Goal: Participate in discussion: Engage in conversation with other users on a specific topic

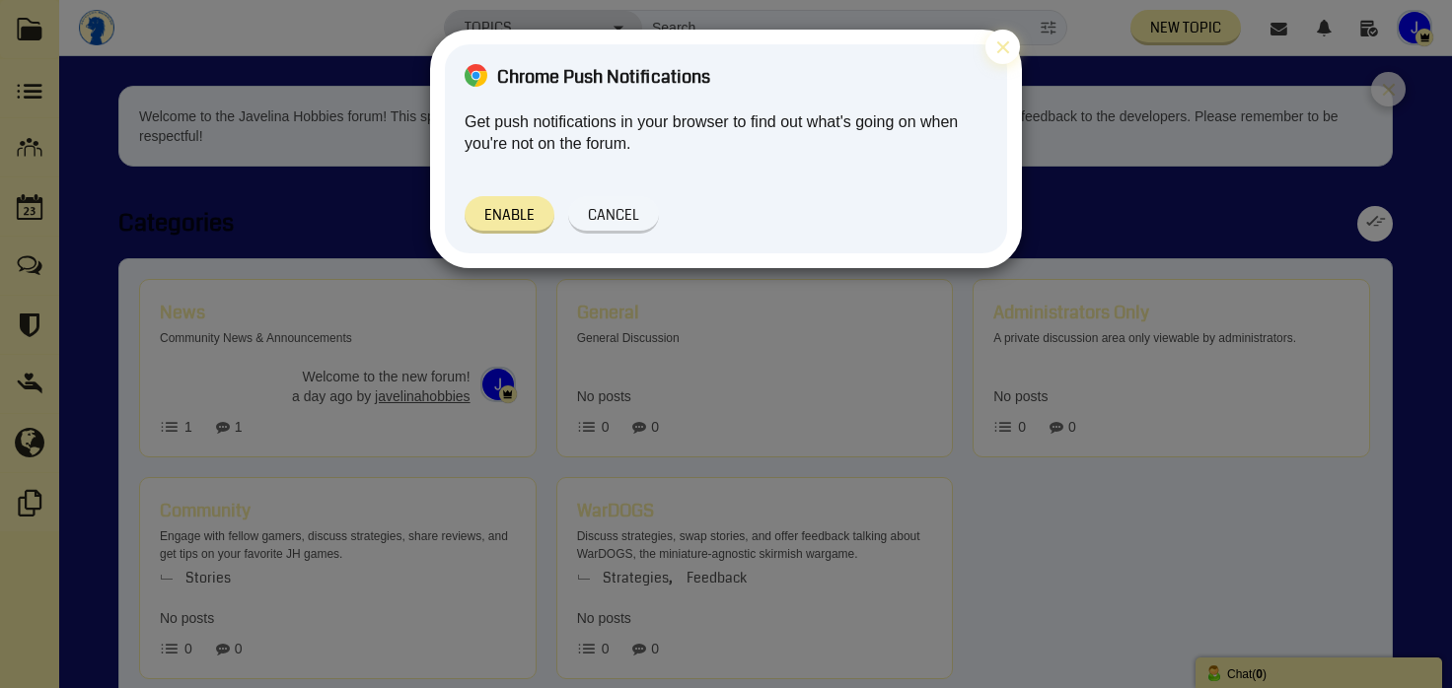
click at [1006, 45] on button "×" at bounding box center [1002, 47] width 35 height 35
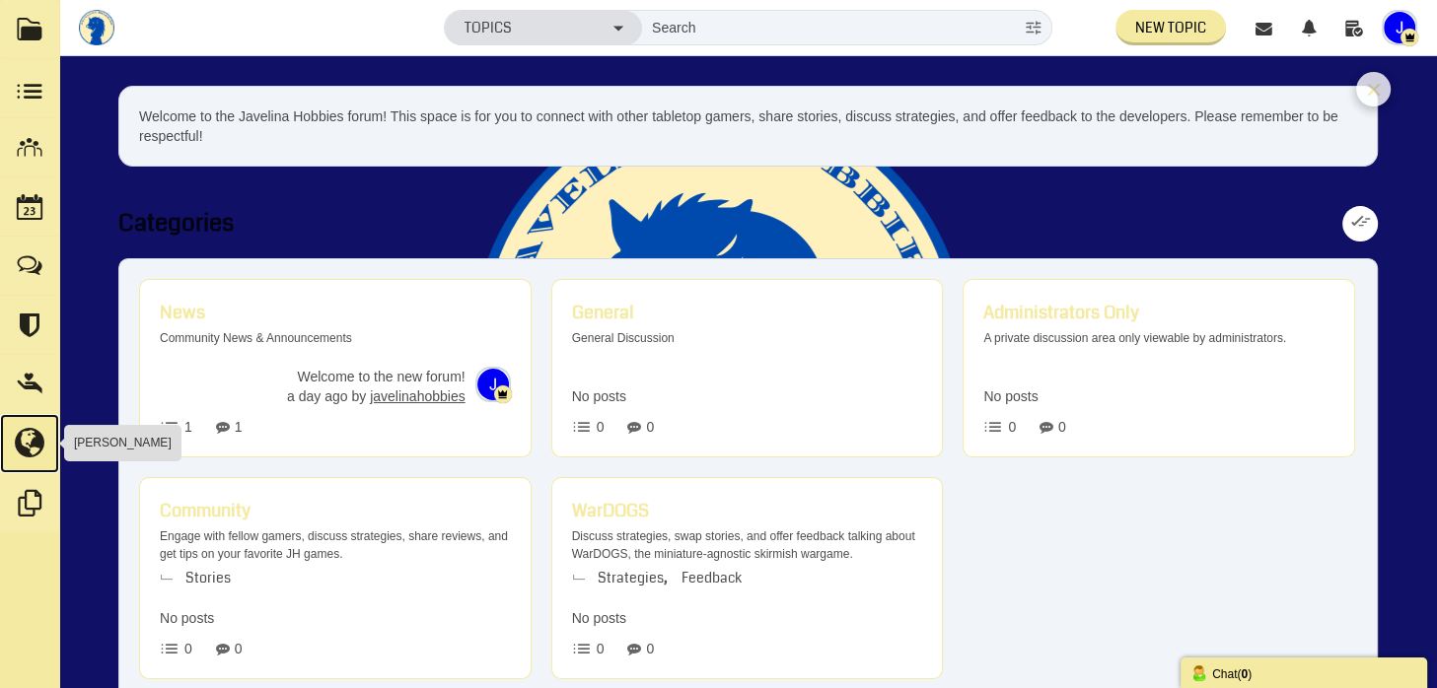
click at [39, 452] on small at bounding box center [29, 443] width 59 height 59
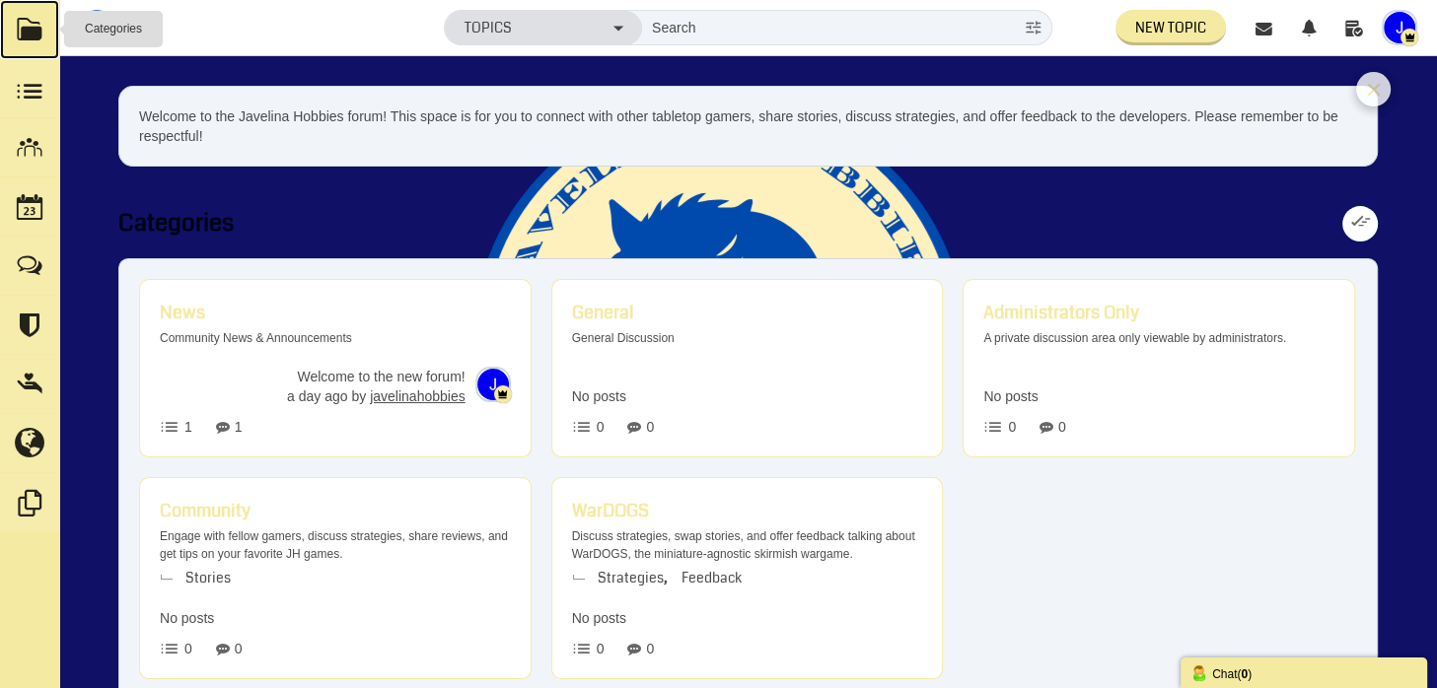
click at [20, 28] on link at bounding box center [29, 29] width 59 height 59
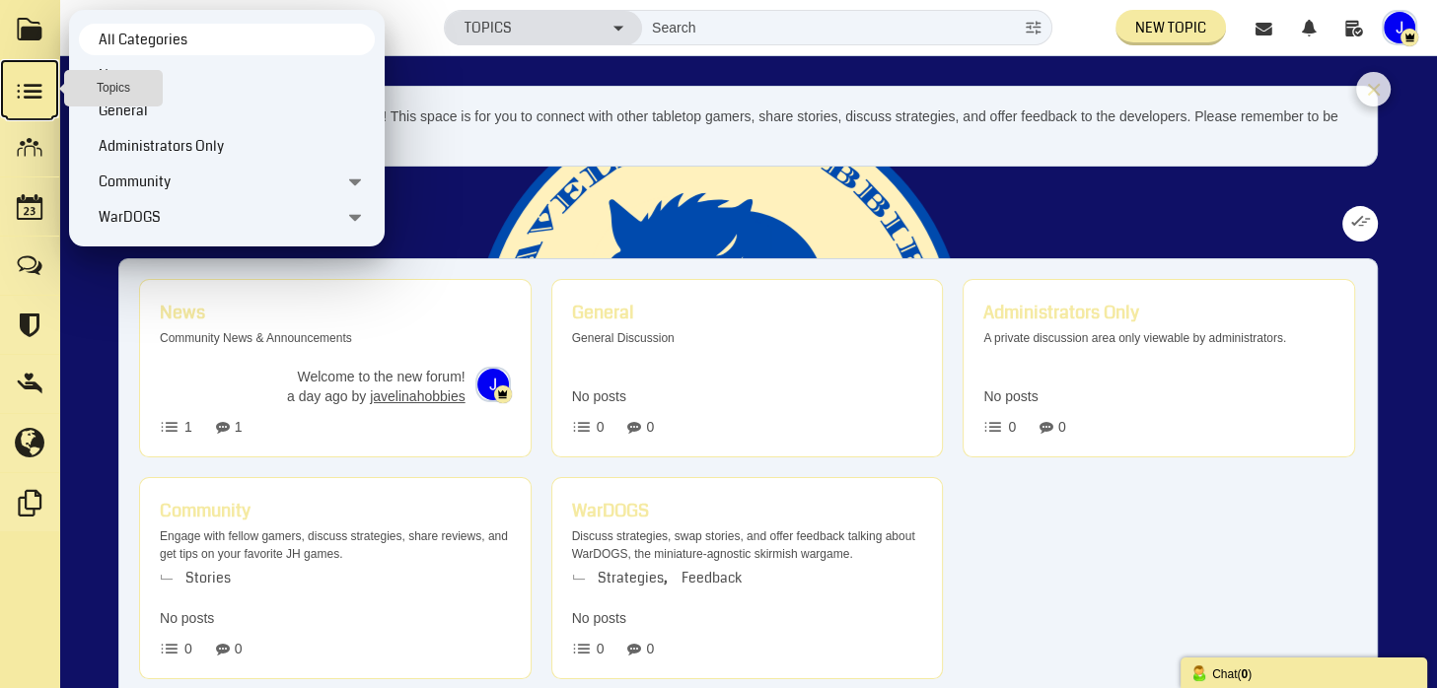
click at [30, 84] on small at bounding box center [29, 88] width 59 height 59
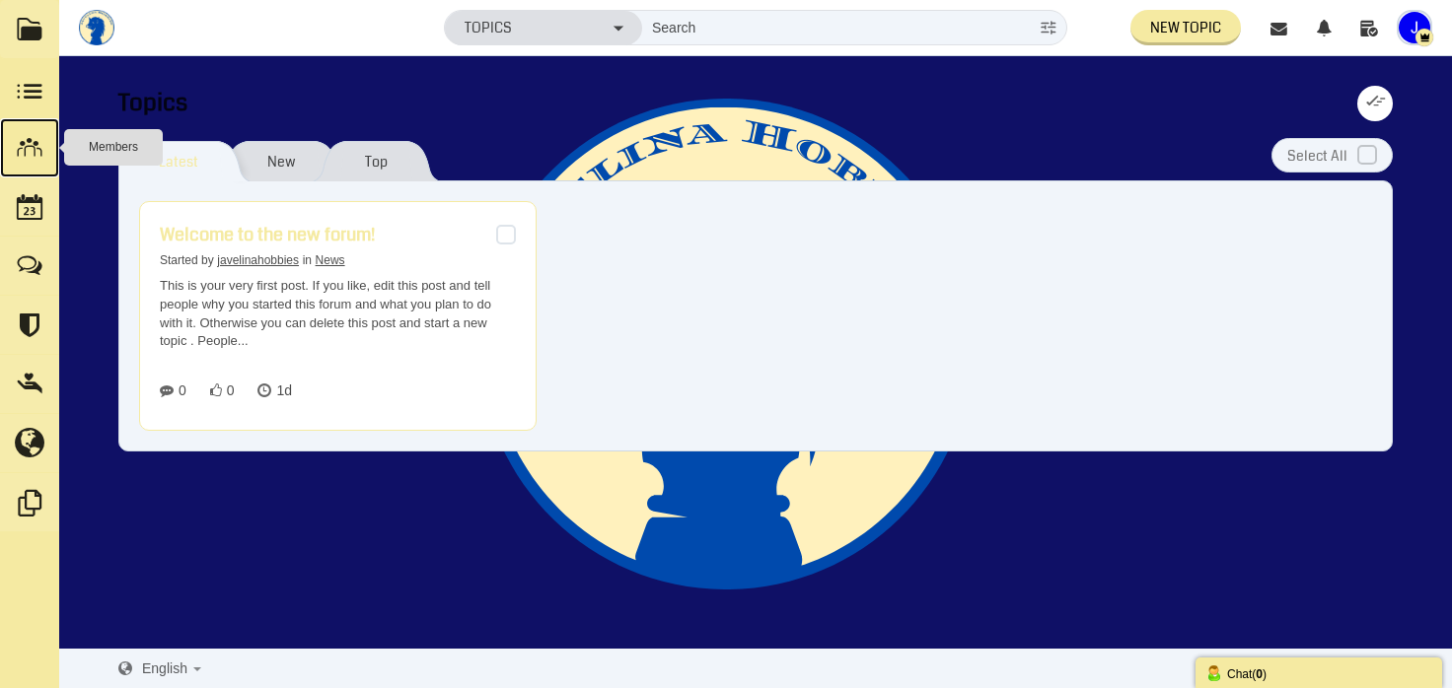
click at [31, 163] on small at bounding box center [29, 147] width 59 height 59
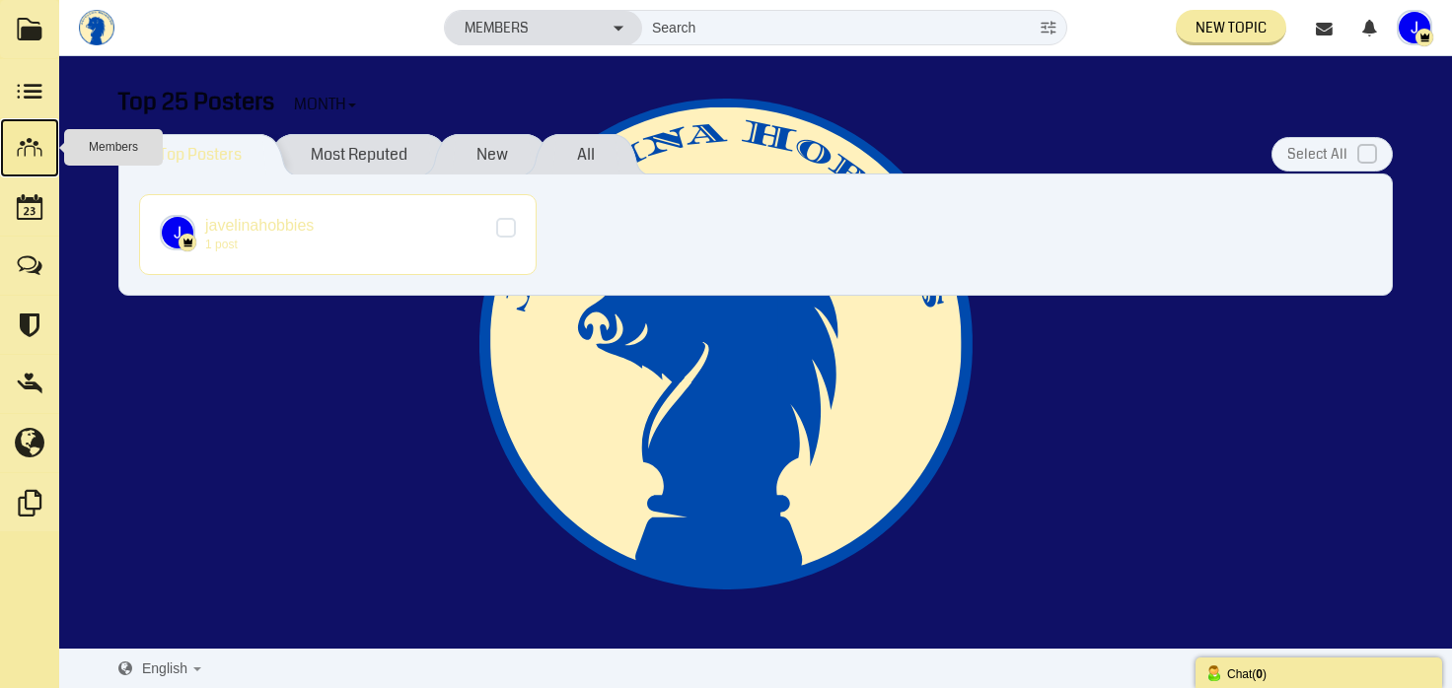
click at [24, 167] on small at bounding box center [29, 147] width 59 height 59
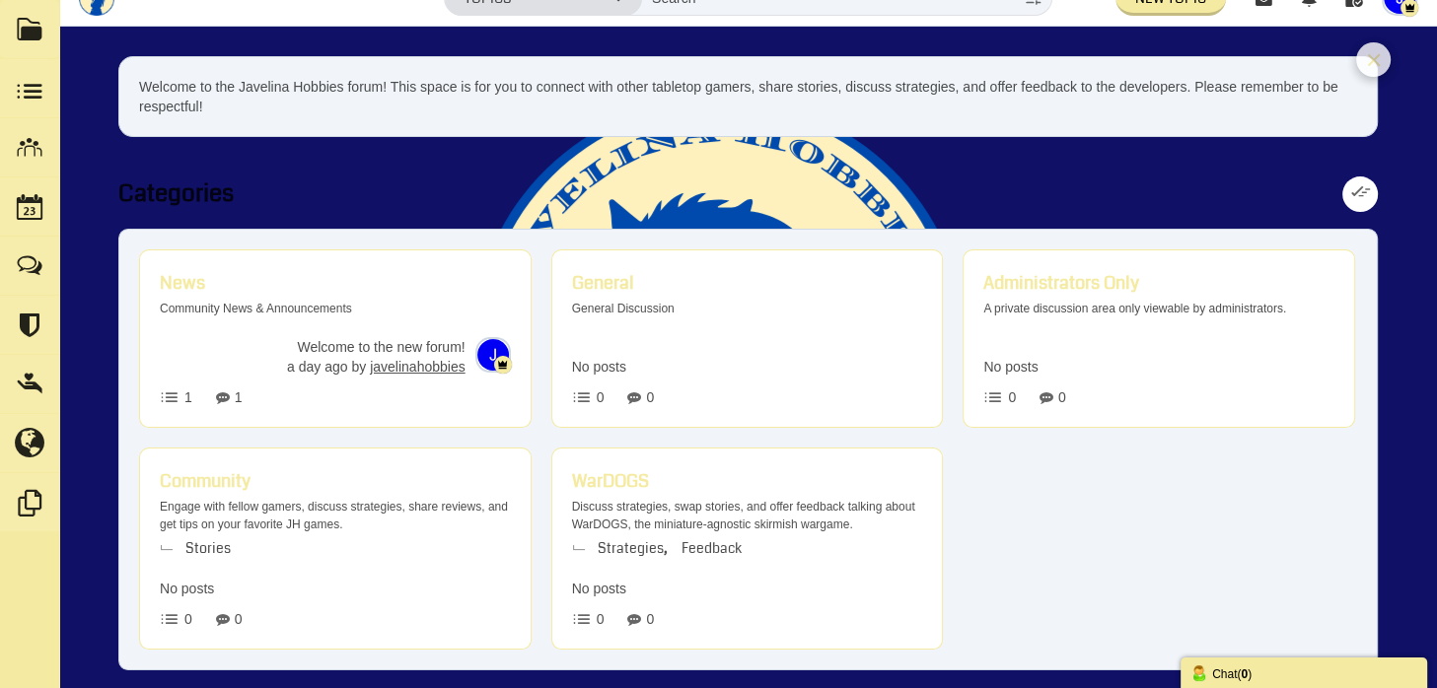
scroll to position [79, 0]
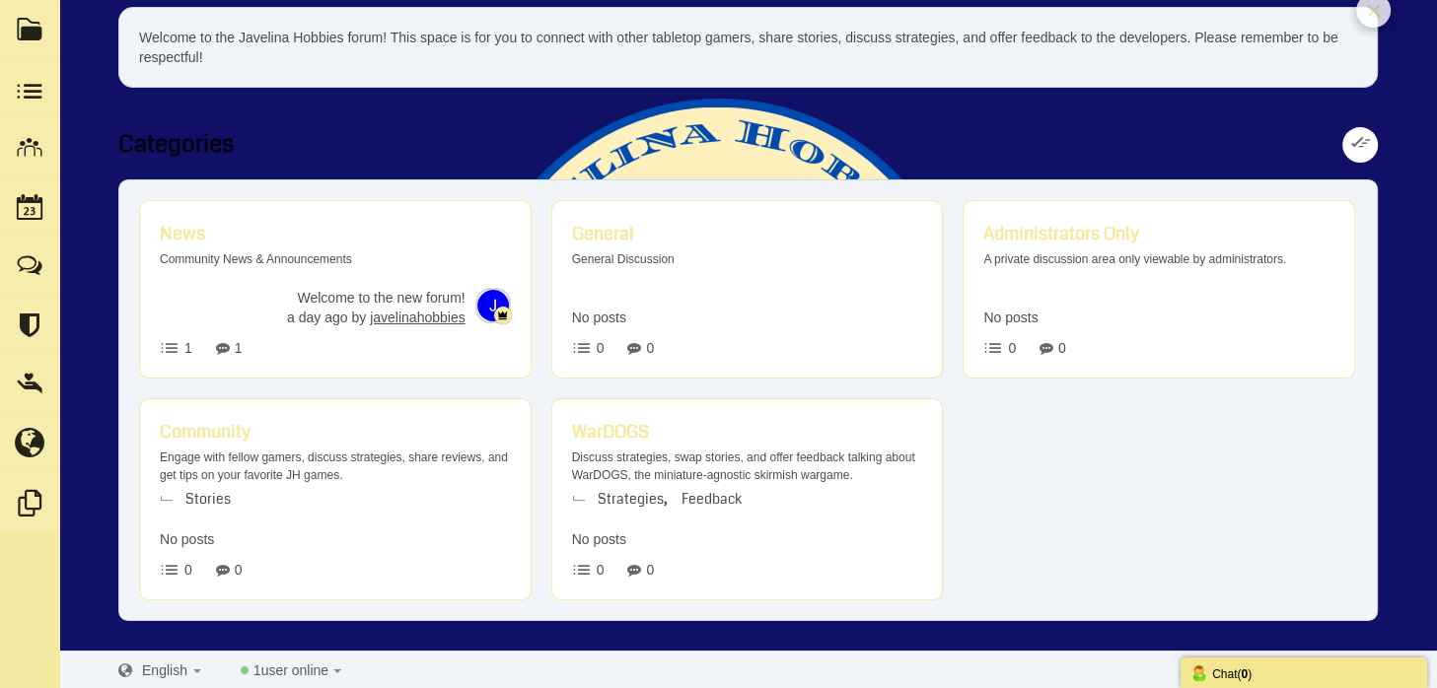
click at [1263, 676] on div "Chat ( 0 )" at bounding box center [1304, 673] width 227 height 21
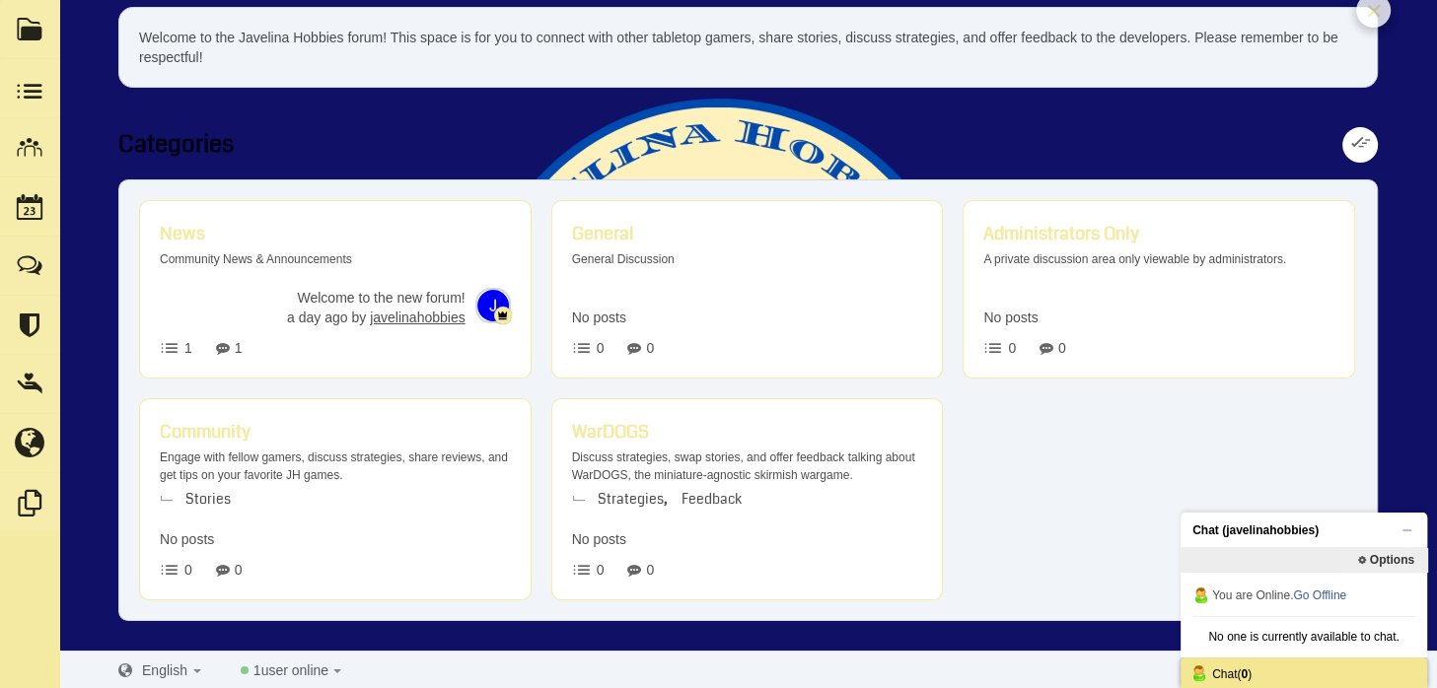
click at [1263, 676] on div "Chat ( 0 )" at bounding box center [1304, 673] width 227 height 21
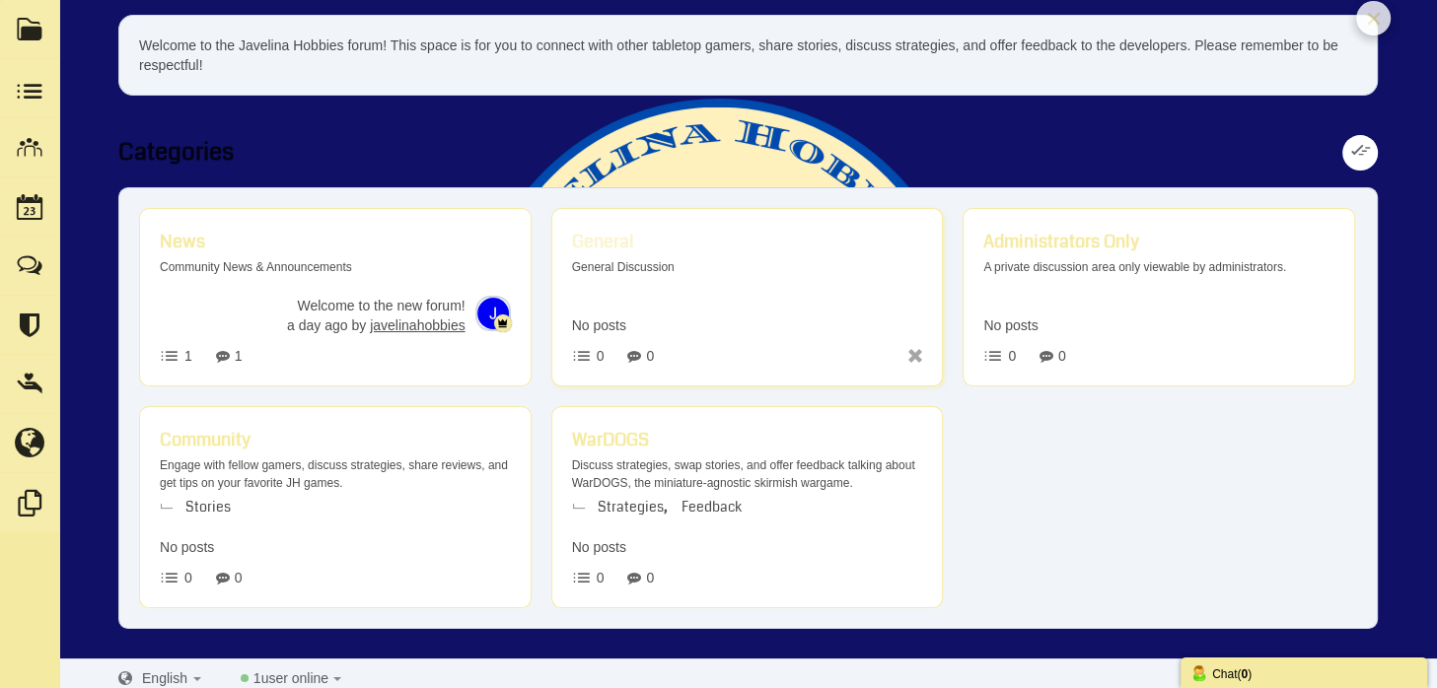
scroll to position [80, 0]
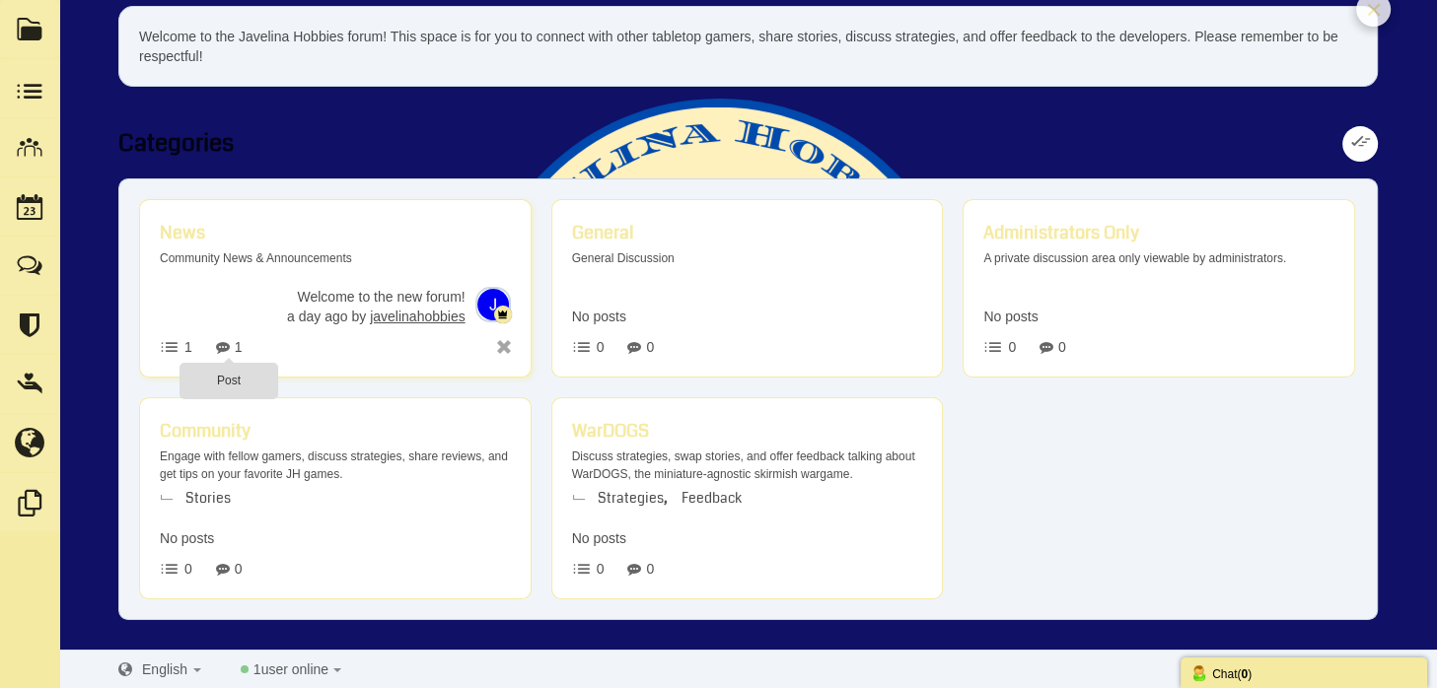
click at [221, 349] on icon at bounding box center [223, 347] width 14 height 16
drag, startPoint x: 232, startPoint y: 341, endPoint x: 181, endPoint y: 347, distance: 50.7
click at [181, 347] on span "1 Topic 1" at bounding box center [335, 346] width 351 height 21
click at [181, 347] on link "1" at bounding box center [176, 347] width 33 height 16
click at [169, 344] on icon at bounding box center [170, 347] width 20 height 16
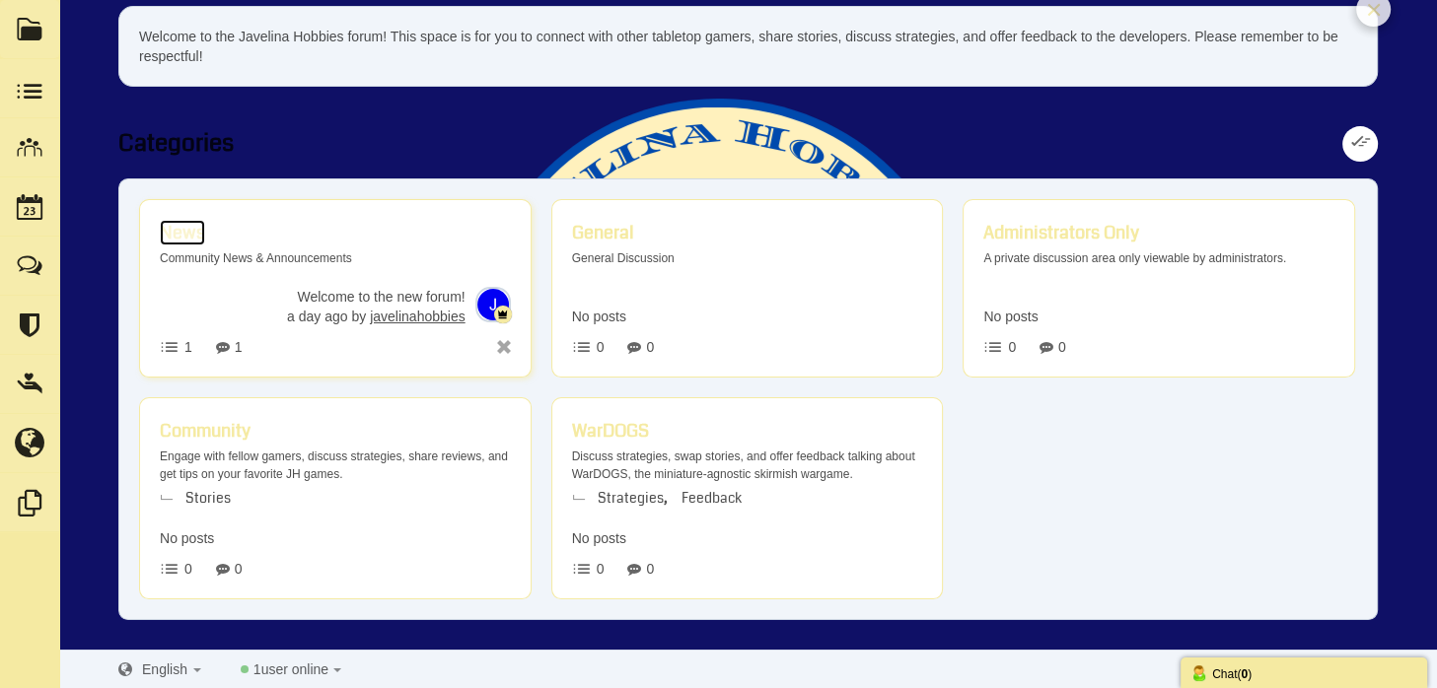
click at [197, 246] on span "News" at bounding box center [182, 233] width 45 height 26
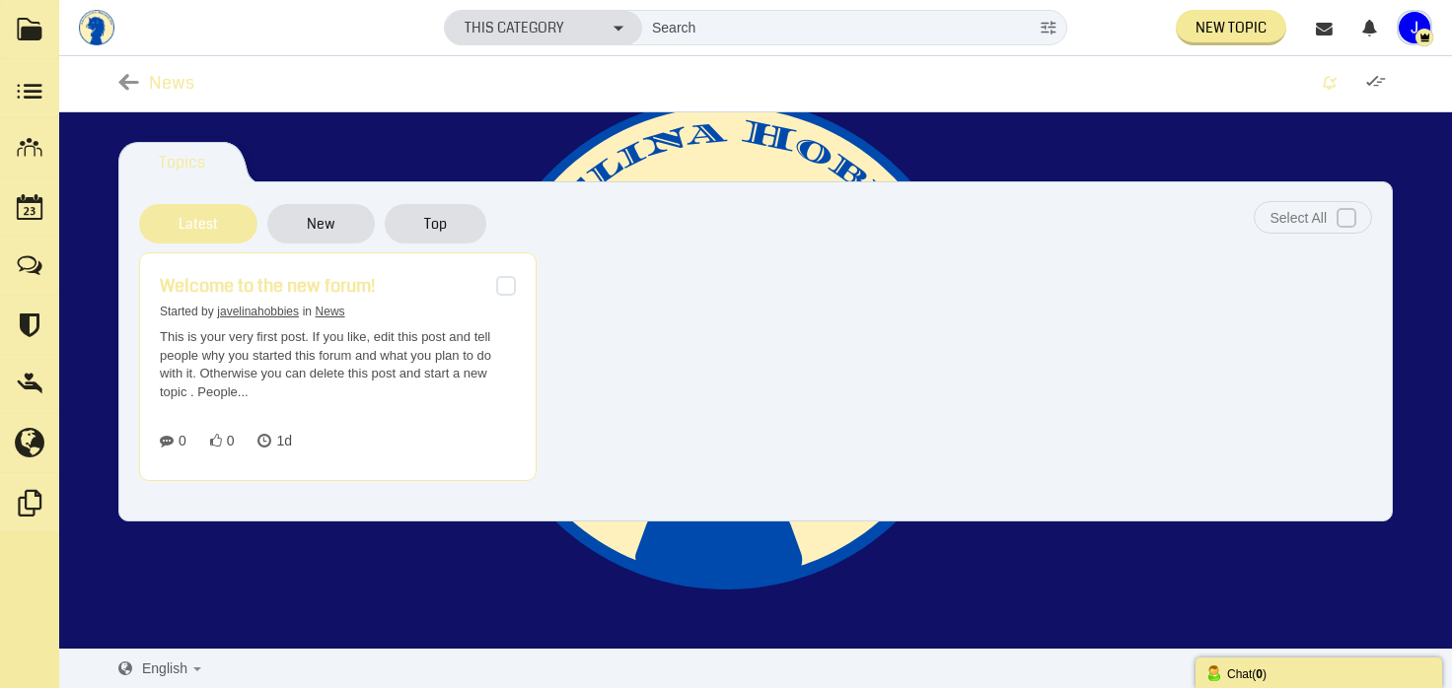
click at [1225, 18] on span "New Topic" at bounding box center [1230, 28] width 71 height 20
